Goal: Information Seeking & Learning: Learn about a topic

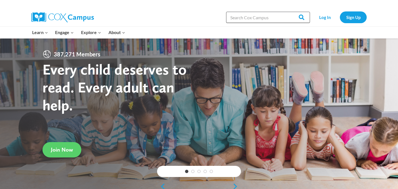
click at [258, 19] on input "Search in https://coxcampus.org/" at bounding box center [268, 17] width 84 height 11
click at [259, 19] on input "Search in https://coxcampus.org/" at bounding box center [268, 17] width 84 height 11
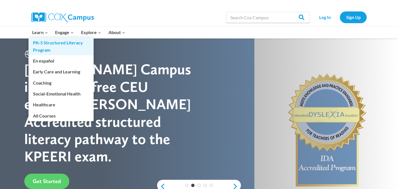
click at [46, 47] on link "PK-5 Structured Literacy Program" at bounding box center [61, 46] width 65 height 18
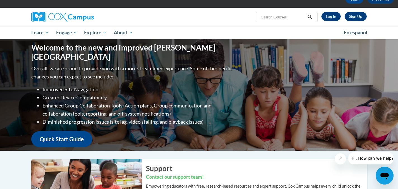
scroll to position [32, 0]
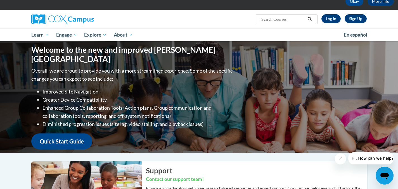
click at [273, 18] on input "Search..." at bounding box center [283, 19] width 45 height 7
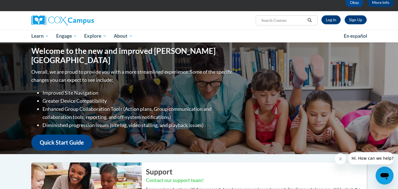
click at [291, 22] on input "Search..." at bounding box center [283, 20] width 45 height 7
type input "structured literacy K-3"
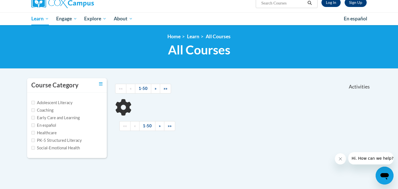
scroll to position [48, 0]
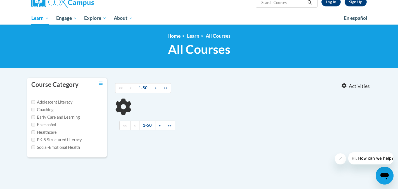
type input "structured literacy K-3"
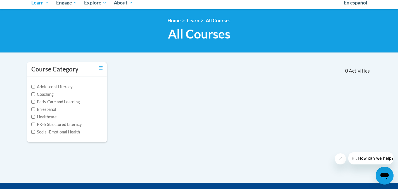
scroll to position [65, 0]
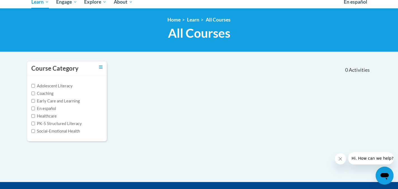
click at [46, 123] on label "PK-5 Structured Literacy" at bounding box center [56, 124] width 51 height 6
click at [35, 123] on input "PK-5 Structured Literacy" at bounding box center [33, 124] width 4 height 4
checkbox input "true"
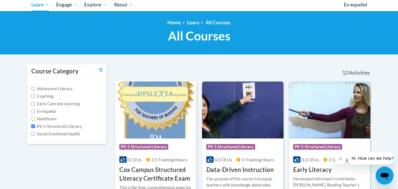
scroll to position [0, 0]
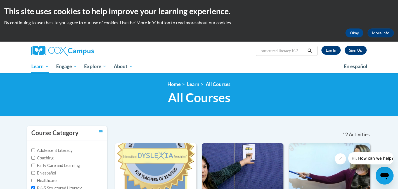
click at [273, 51] on input "structured literacy K-3" at bounding box center [283, 51] width 45 height 7
drag, startPoint x: 303, startPoint y: 51, endPoint x: 245, endPoint y: 51, distance: 57.9
click at [245, 51] on div "Sign Up Log In Search Search... structured literacy K-3" at bounding box center [256, 49] width 229 height 14
type input "SOR"
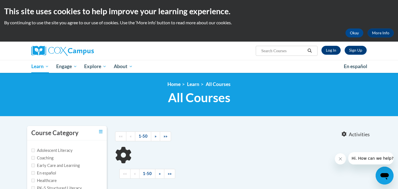
type input "SOR"
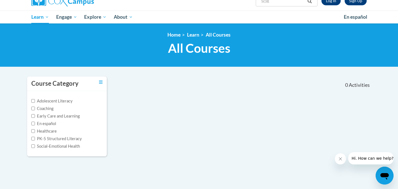
scroll to position [61, 0]
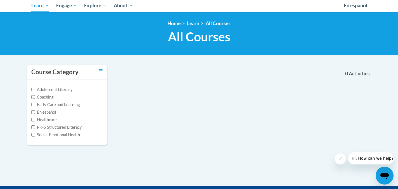
click at [62, 129] on label "PK-5 Structured Literacy" at bounding box center [56, 127] width 51 height 6
click at [35, 129] on input "PK-5 Structured Literacy" at bounding box center [33, 128] width 4 height 4
checkbox input "true"
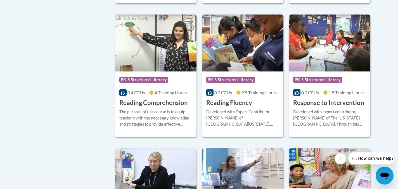
scroll to position [430, 0]
